Goal: Find specific page/section

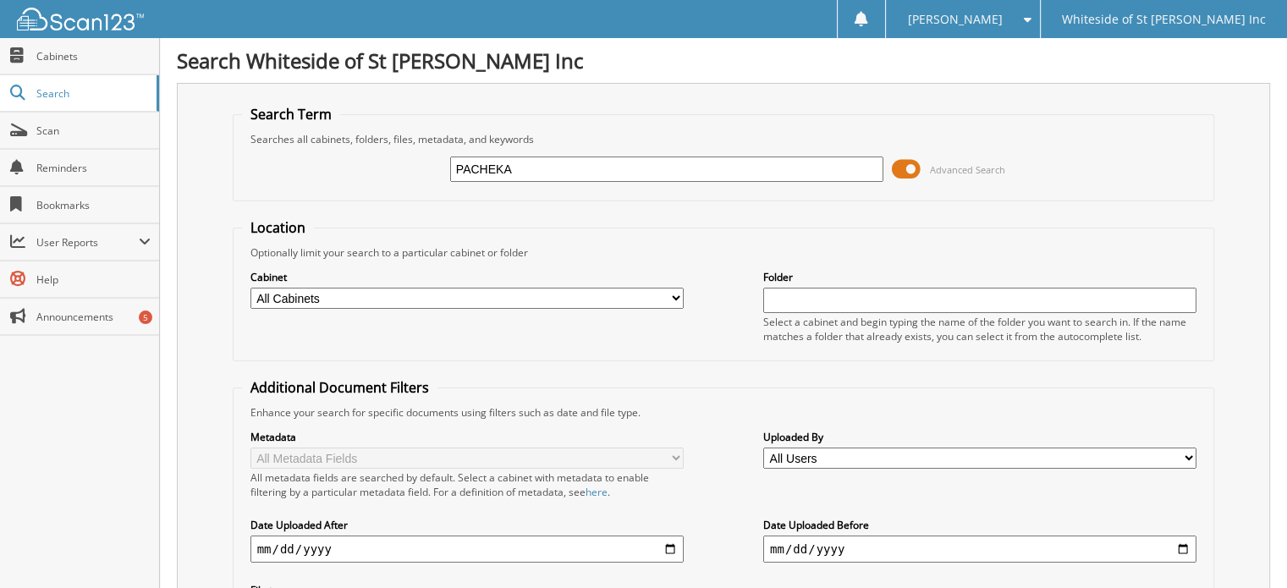
type input "PACHEKA"
